Goal: Find specific page/section: Find specific page/section

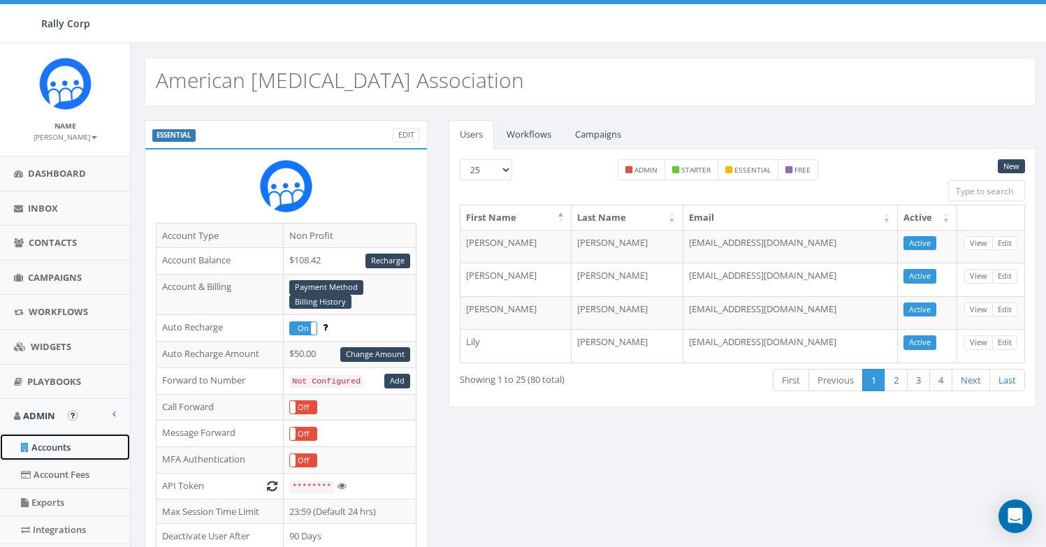
click at [45, 444] on link "Accounts" at bounding box center [65, 447] width 130 height 27
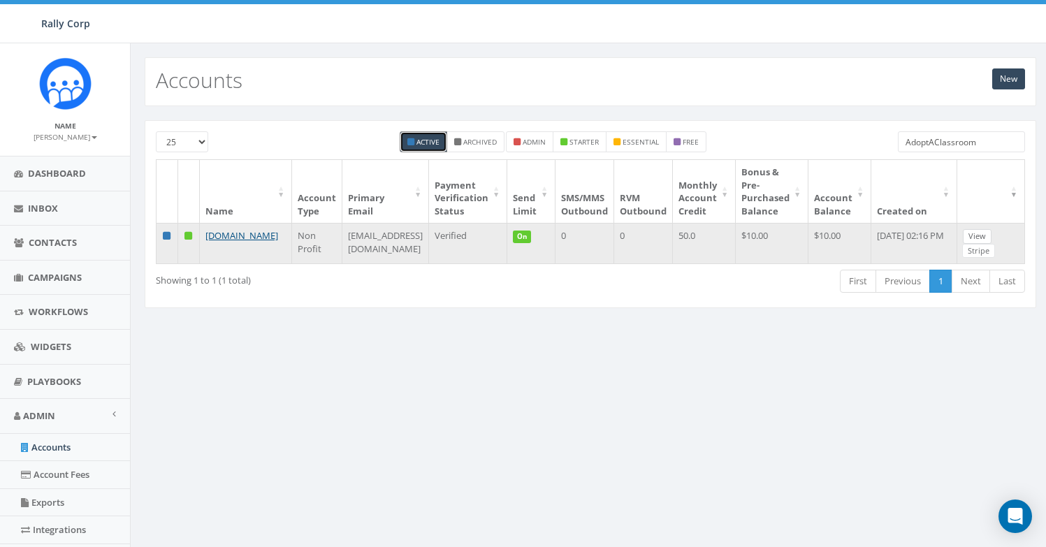
type input "AdoptAClassroom"
click at [992, 236] on link "View" at bounding box center [977, 236] width 29 height 15
